Goal: Information Seeking & Learning: Learn about a topic

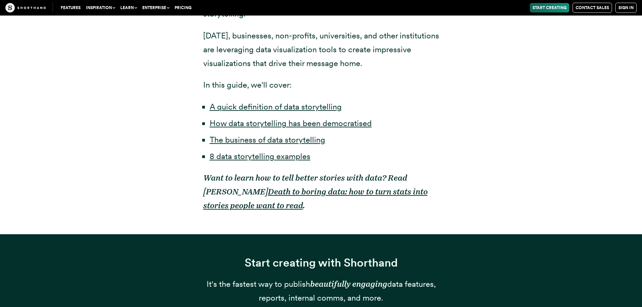
scroll to position [499, 0]
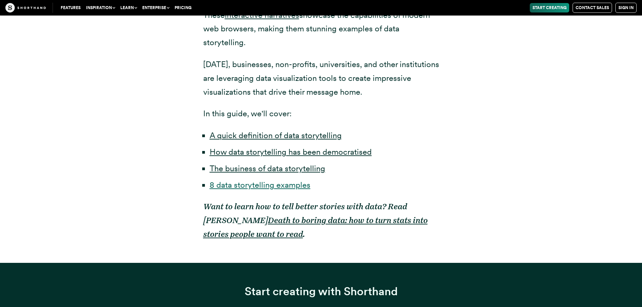
click at [269, 180] on link "8 data storytelling examples" at bounding box center [260, 185] width 101 height 10
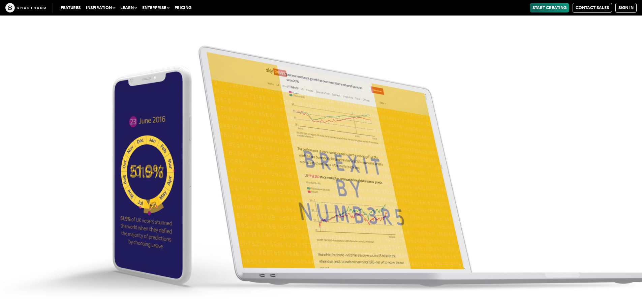
scroll to position [2814, 0]
click at [316, 189] on img at bounding box center [321, 153] width 642 height 307
click at [552, 83] on img at bounding box center [321, 153] width 642 height 307
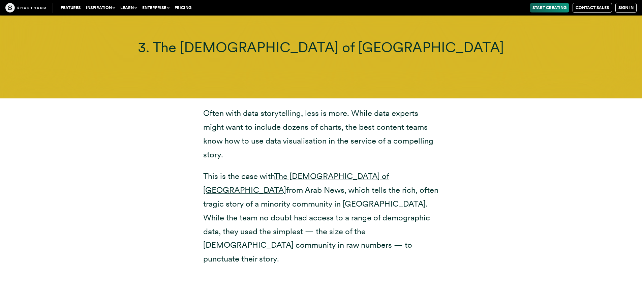
scroll to position [4182, 0]
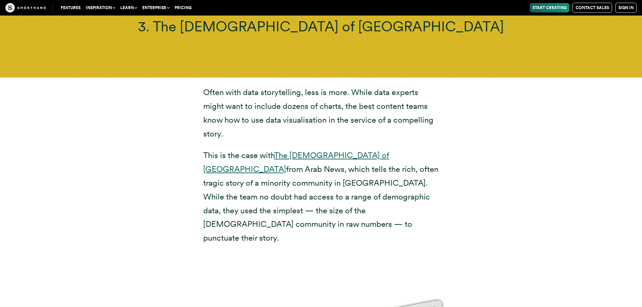
click at [298, 150] on link "The [DEMOGRAPHIC_DATA] of [GEOGRAPHIC_DATA]" at bounding box center [296, 162] width 186 height 24
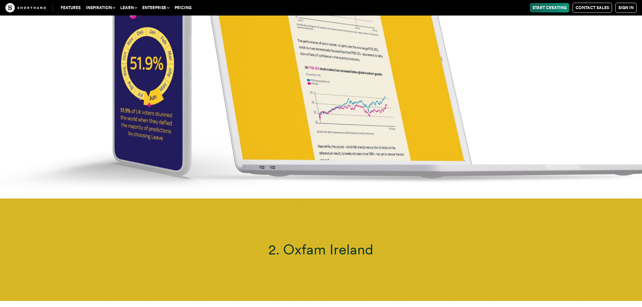
scroll to position [3087, 0]
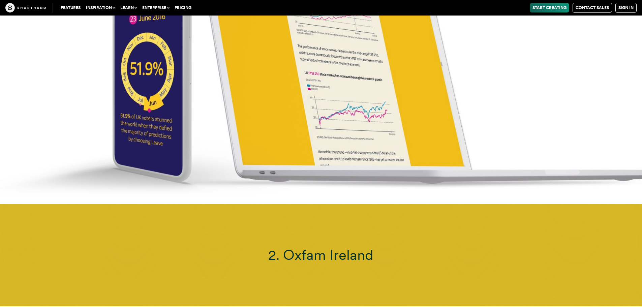
click at [300, 247] on span "2. Oxfam Ireland" at bounding box center [320, 255] width 105 height 17
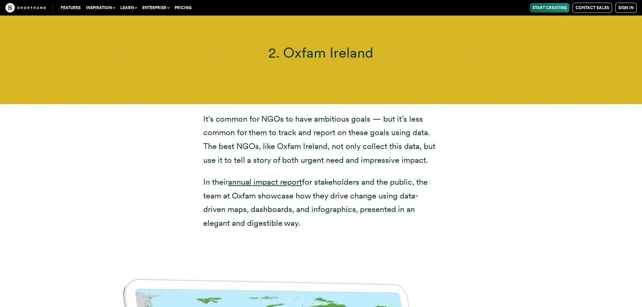
scroll to position [3292, 0]
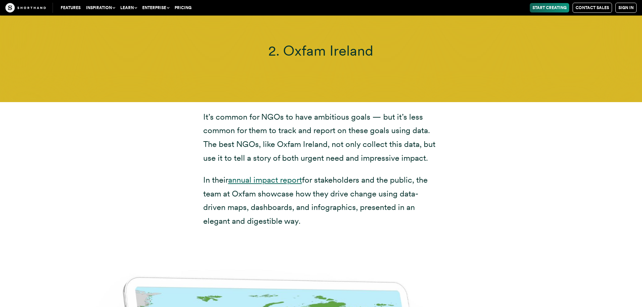
click at [251, 175] on link "annual impact report" at bounding box center [265, 180] width 74 height 10
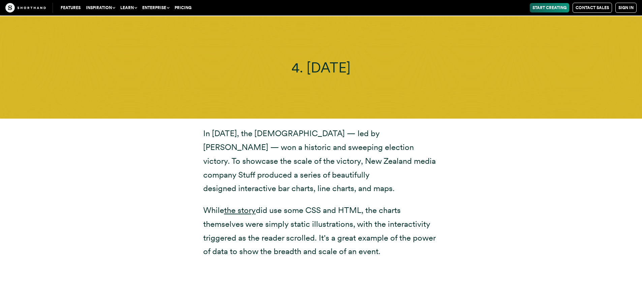
scroll to position [5038, 0]
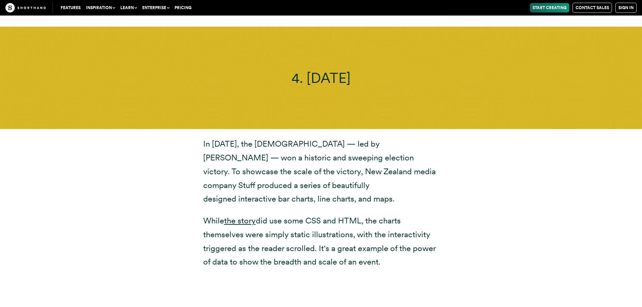
drag, startPoint x: 201, startPoint y: 88, endPoint x: 416, endPoint y: 145, distance: 222.1
click at [416, 145] on div "In [DATE], the [DEMOGRAPHIC_DATA] — led by [PERSON_NAME] — won a historic and s…" at bounding box center [321, 203] width 263 height 132
copy p "In [DATE], the [DEMOGRAPHIC_DATA] — led by [PERSON_NAME] — won a historic and s…"
click at [247, 216] on link "the story" at bounding box center [240, 221] width 32 height 10
